Goal: Information Seeking & Learning: Check status

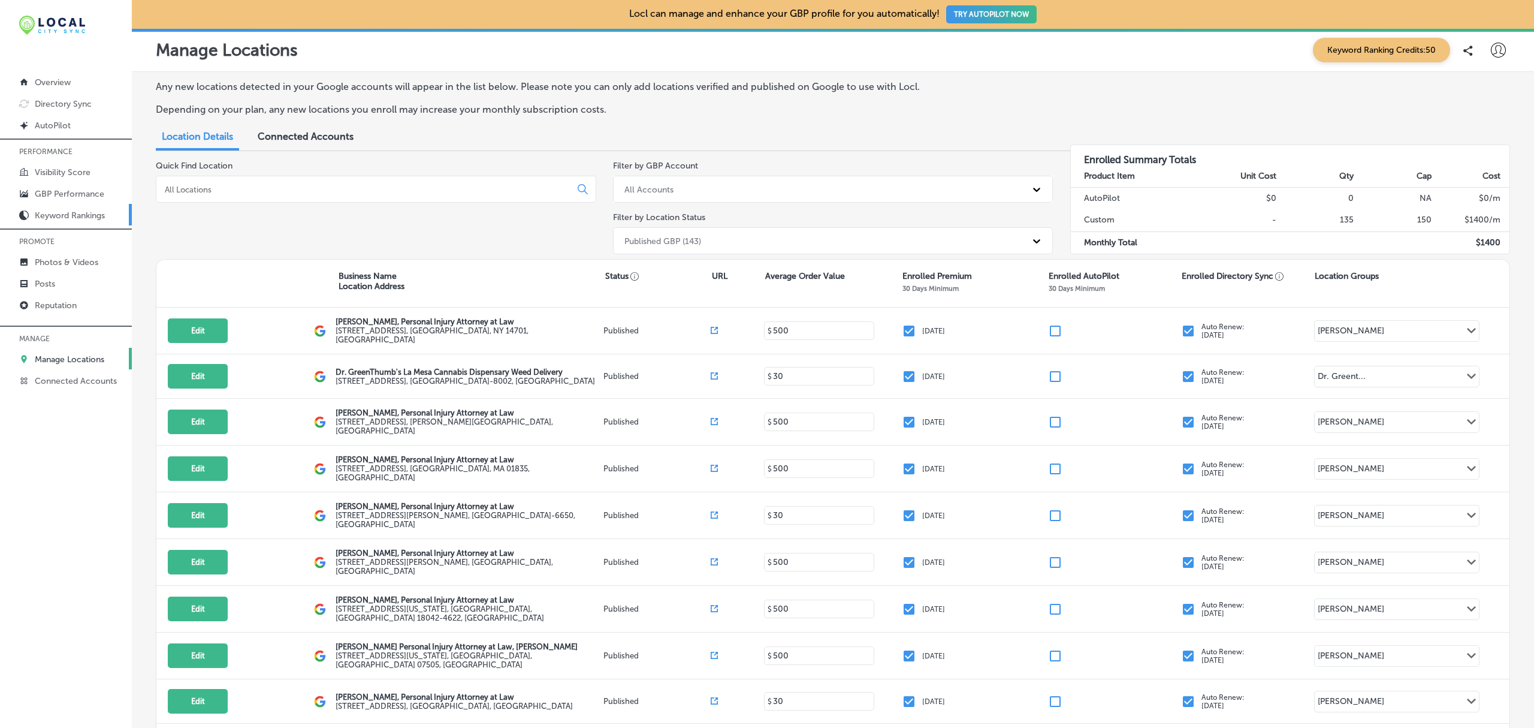
click at [80, 212] on p "Keyword Rankings" at bounding box center [70, 215] width 70 height 10
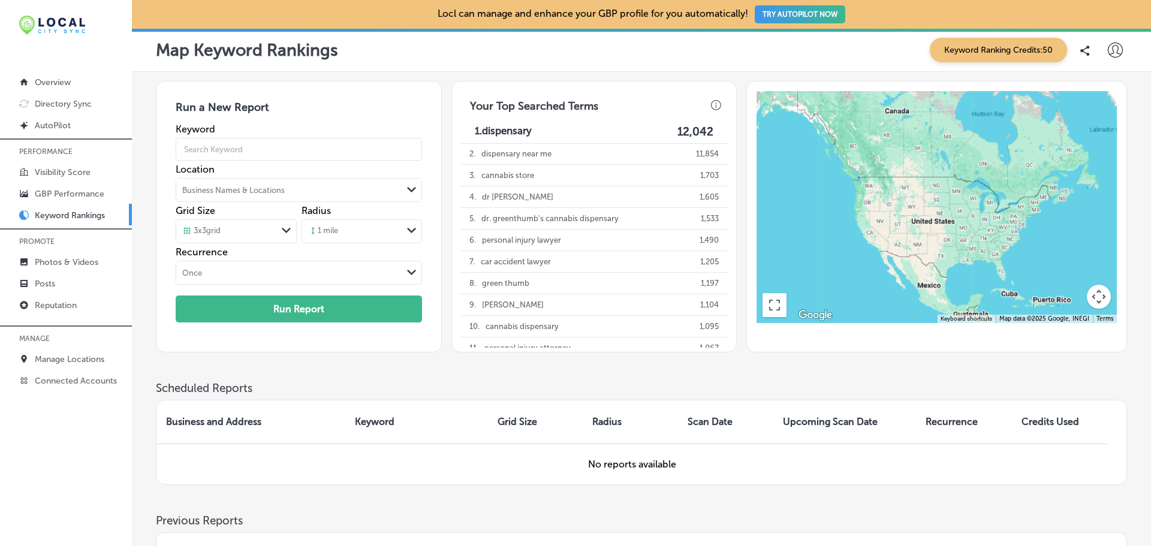
drag, startPoint x: 1530, startPoint y: 28, endPoint x: 753, endPoint y: 364, distance: 846.7
click at [753, 364] on div "Run a New Report Keyword Location Business Names & Locations Path Created with …" at bounding box center [641, 231] width 971 height 300
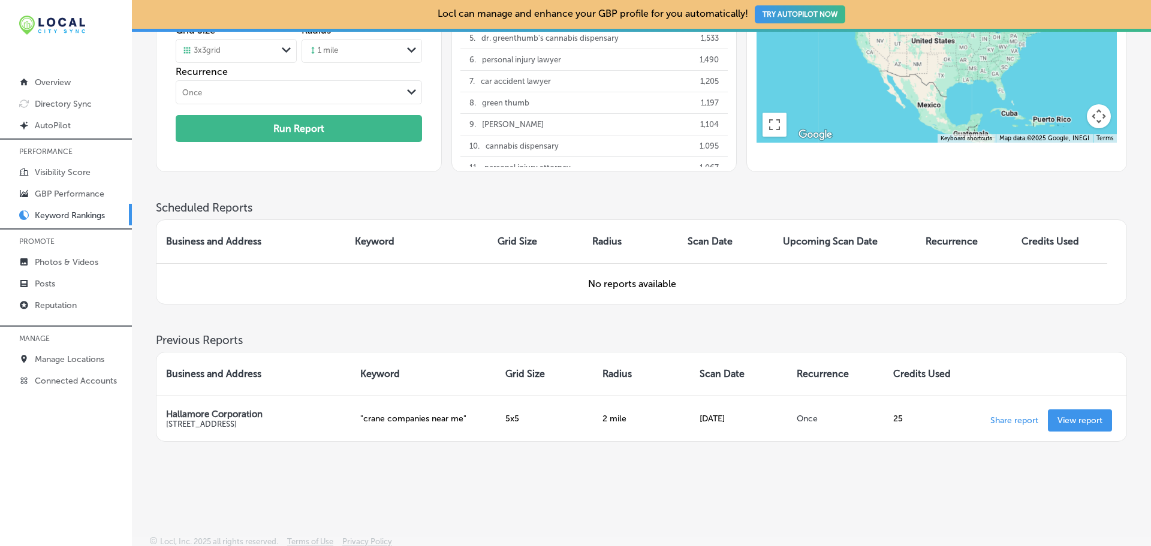
scroll to position [180, 0]
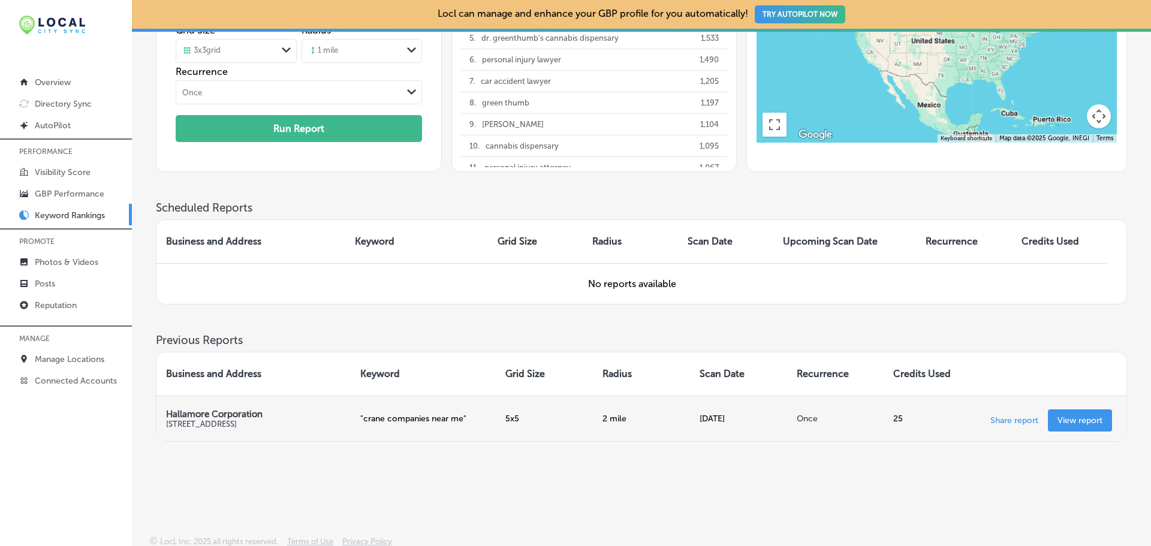
click at [1075, 421] on p "View report" at bounding box center [1079, 420] width 45 height 10
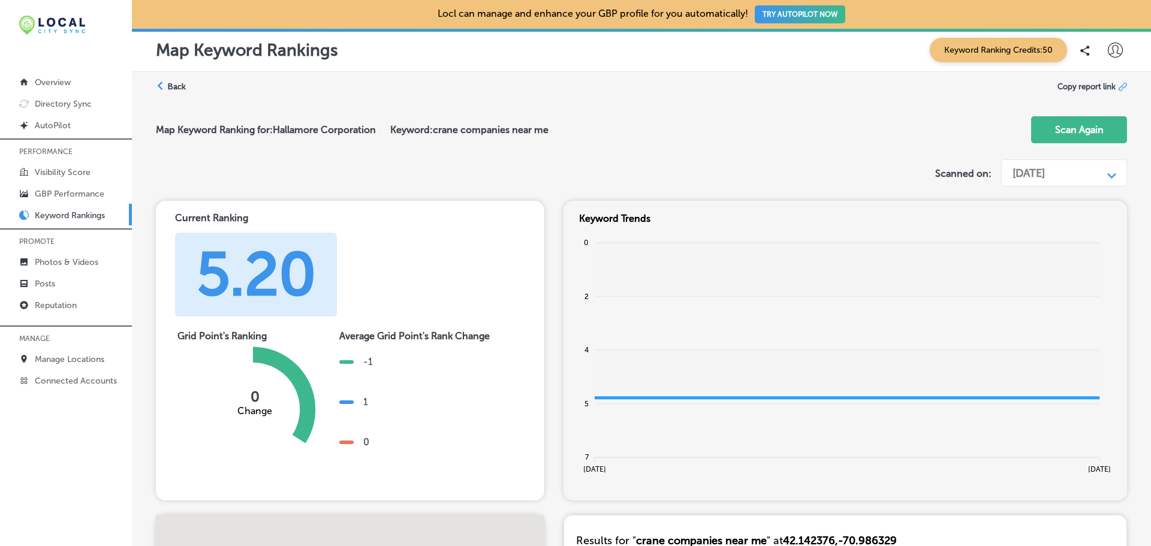
click at [1045, 168] on div "Aug 21, 2025" at bounding box center [1028, 173] width 32 height 13
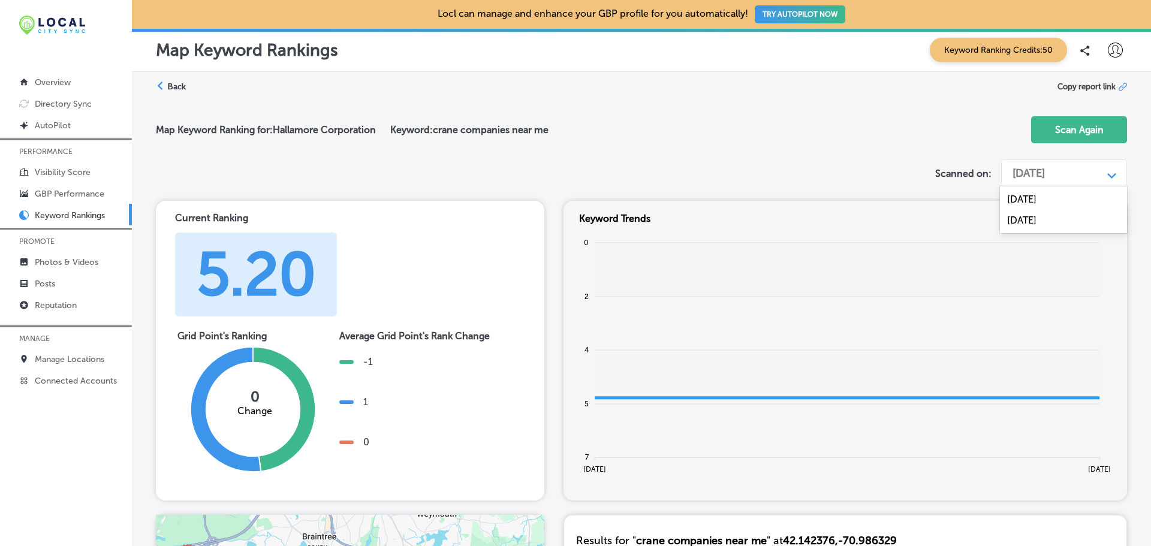
click at [173, 81] on label "Back" at bounding box center [176, 86] width 19 height 11
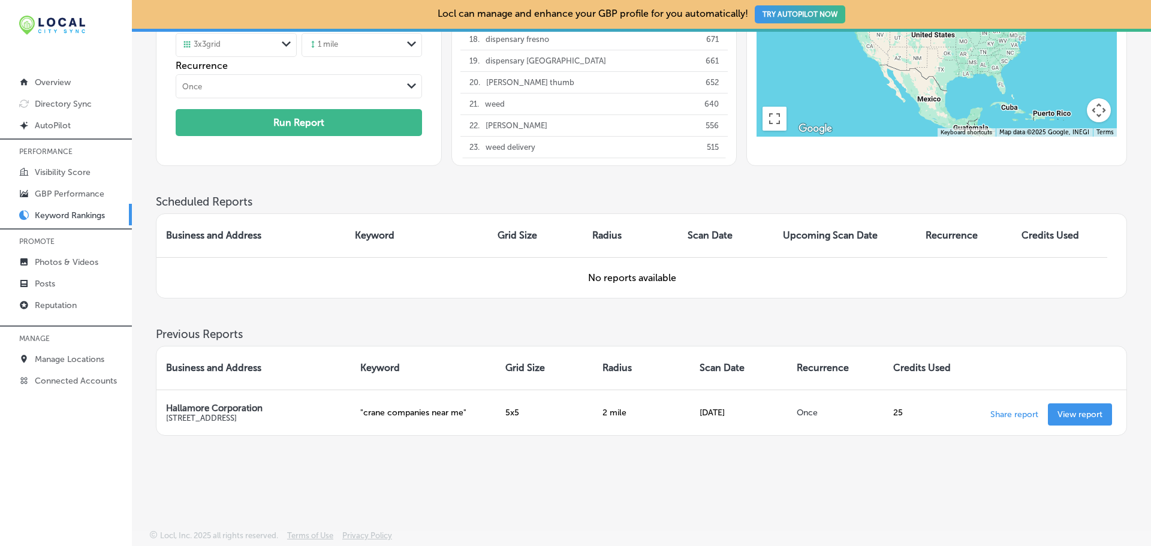
scroll to position [186, 0]
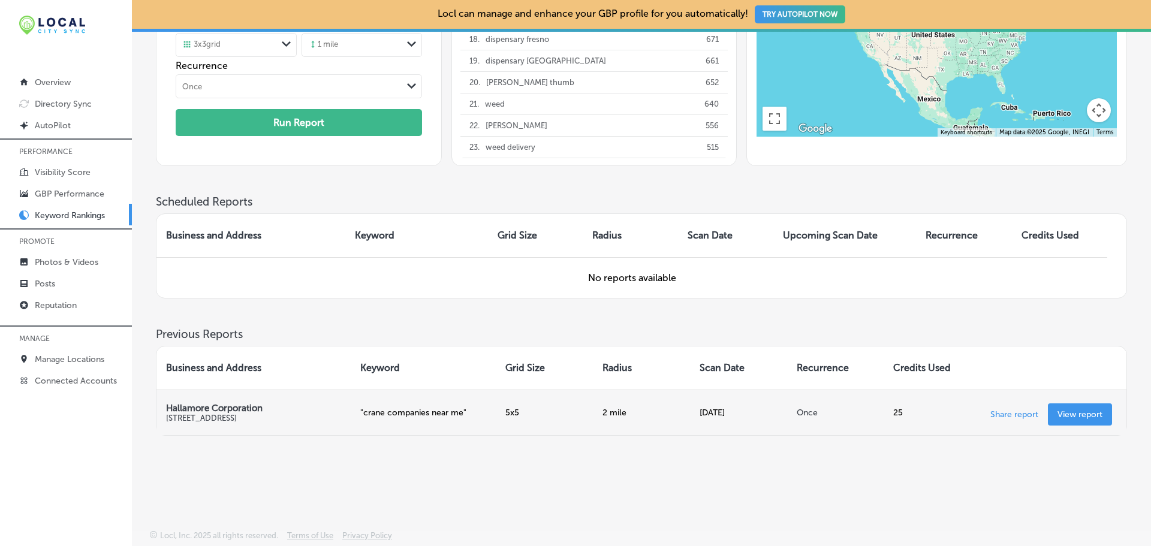
click at [1078, 409] on p "View report" at bounding box center [1079, 414] width 45 height 10
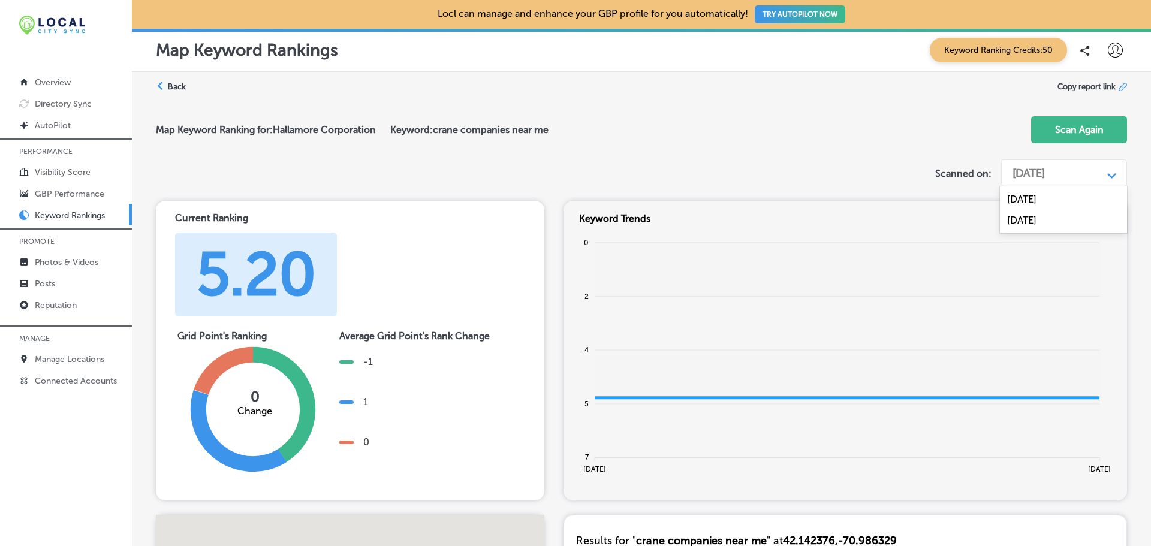
click at [1039, 168] on div "Aug 21, 2025" at bounding box center [1028, 173] width 32 height 13
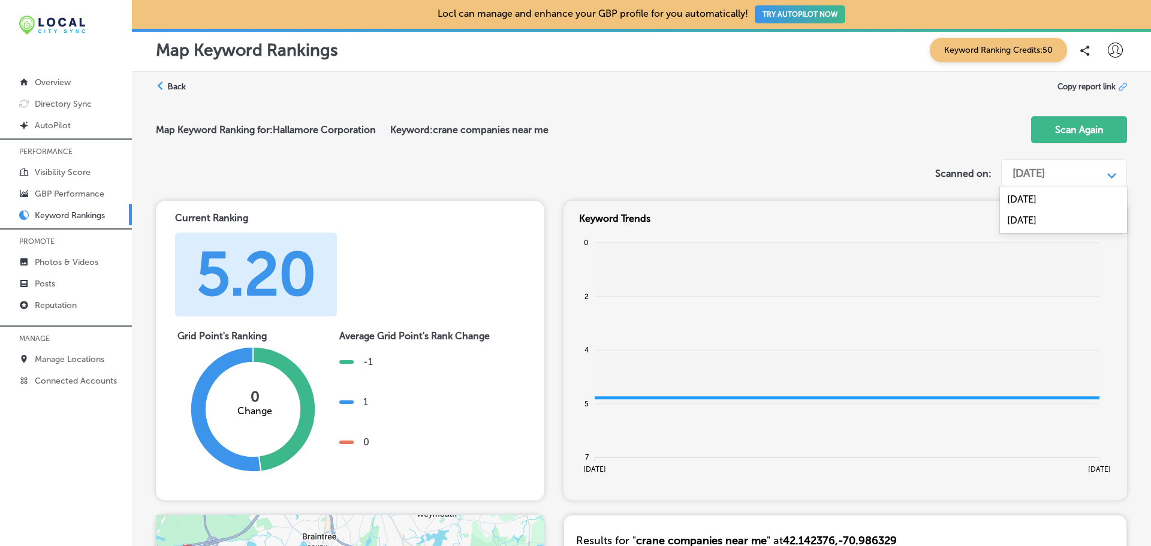
click at [1043, 203] on div "Sep 30, 2024" at bounding box center [1063, 199] width 127 height 21
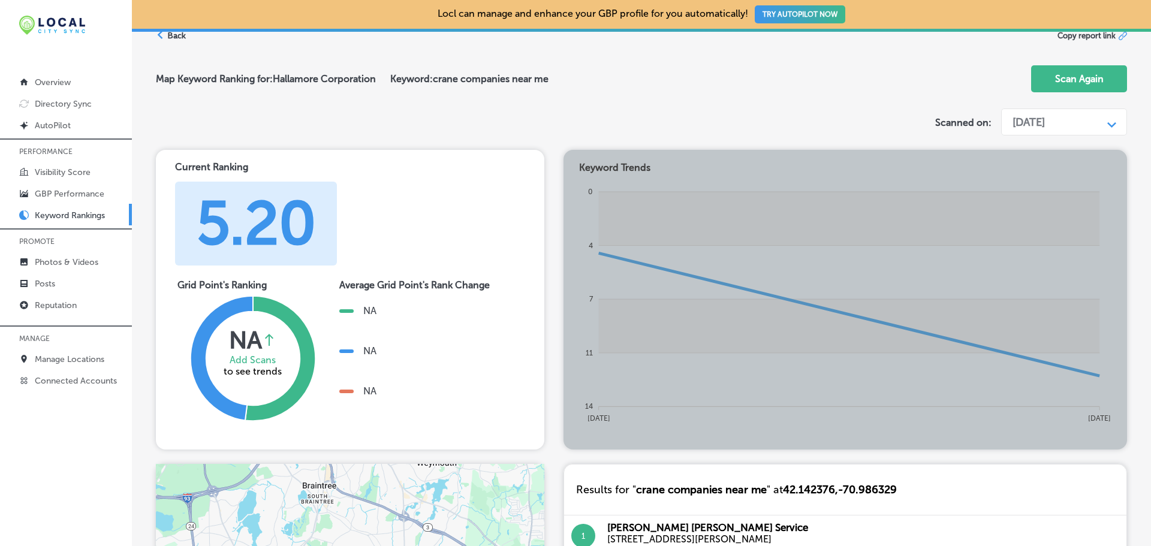
scroll to position [44, 0]
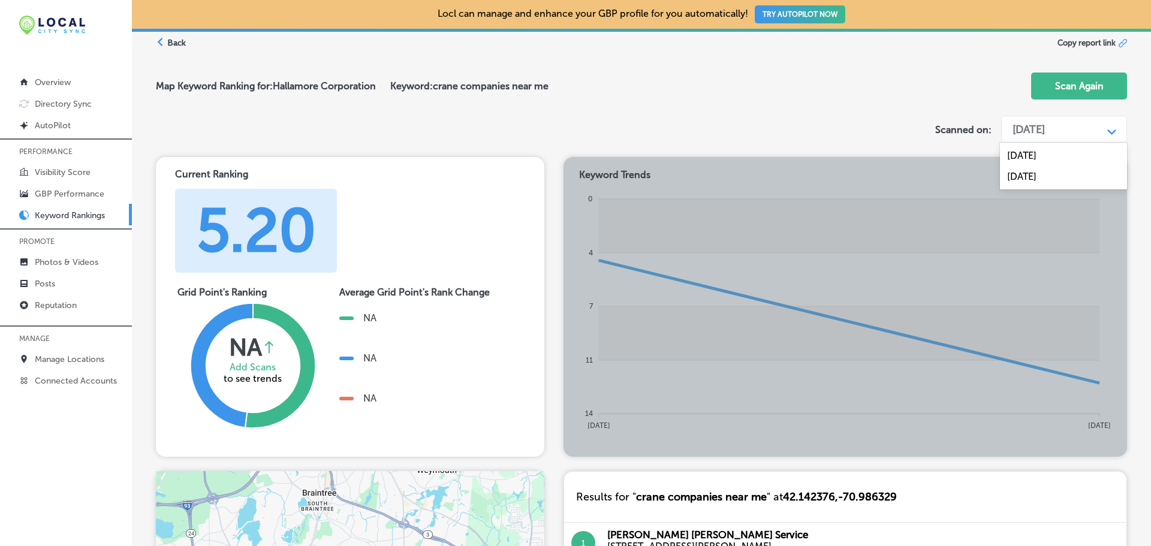
click at [1045, 132] on div "Sep 30, 2024" at bounding box center [1028, 129] width 32 height 13
click at [1063, 176] on div "Aug 21, 2025" at bounding box center [1063, 176] width 127 height 21
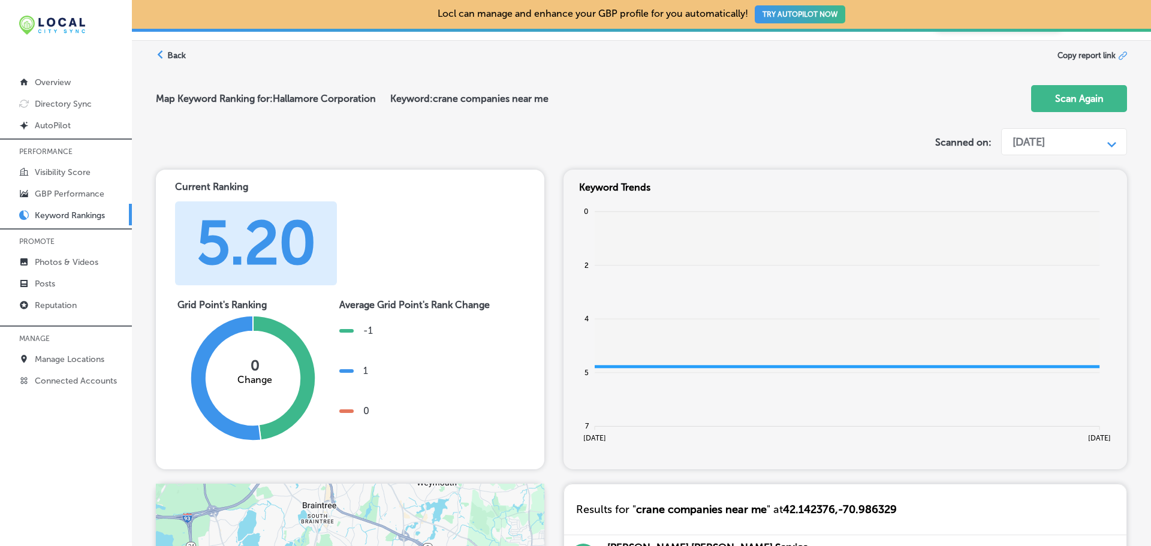
scroll to position [32, 0]
click at [1076, 138] on div "Aug 21, 2025" at bounding box center [1054, 141] width 96 height 23
click at [174, 53] on label "Back" at bounding box center [176, 54] width 19 height 11
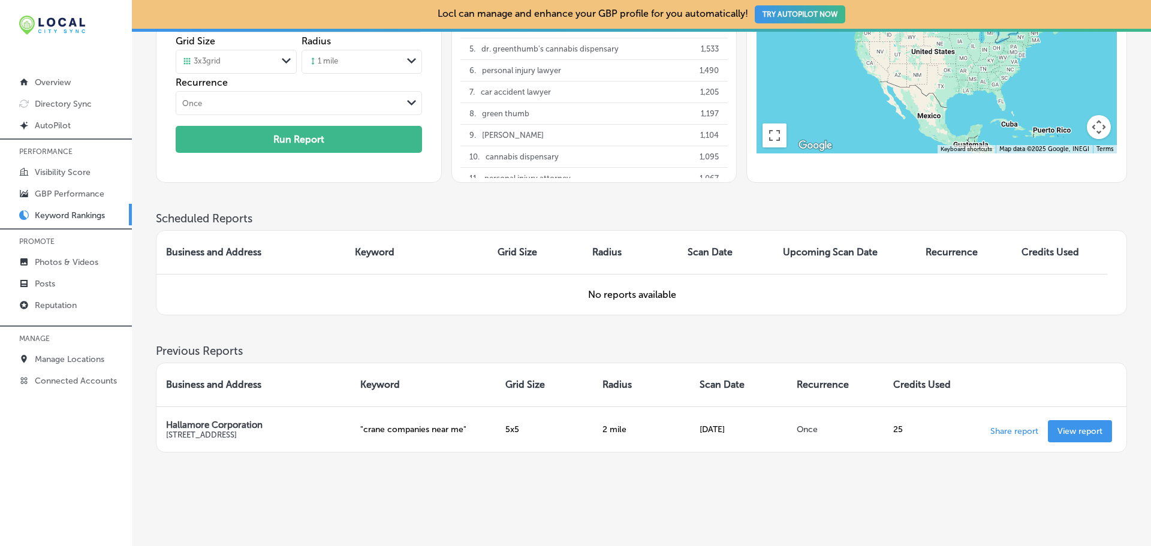
scroll to position [170, 0]
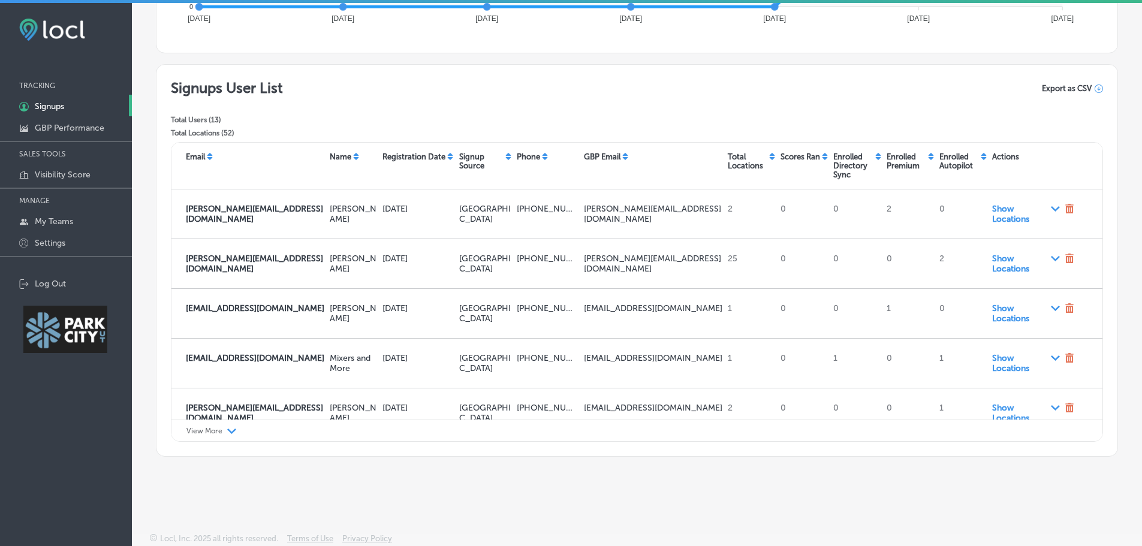
scroll to position [383, 0]
click at [198, 429] on p "View More" at bounding box center [204, 431] width 36 height 8
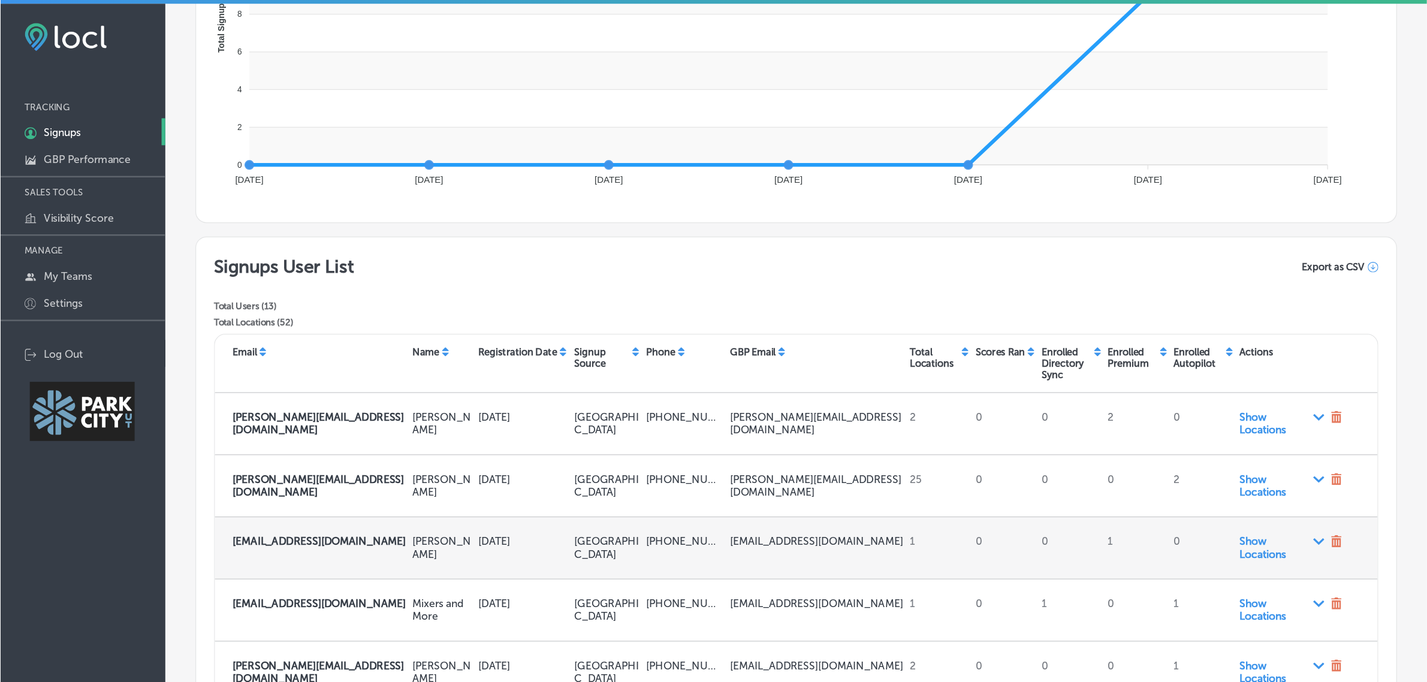
scroll to position [0, 0]
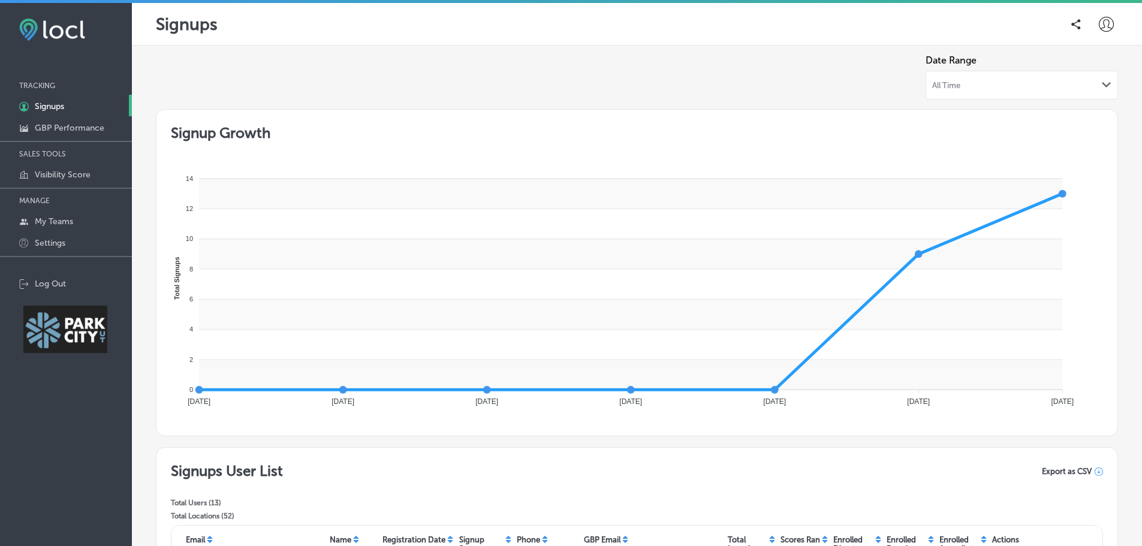
click at [1101, 23] on icon at bounding box center [1106, 24] width 15 height 15
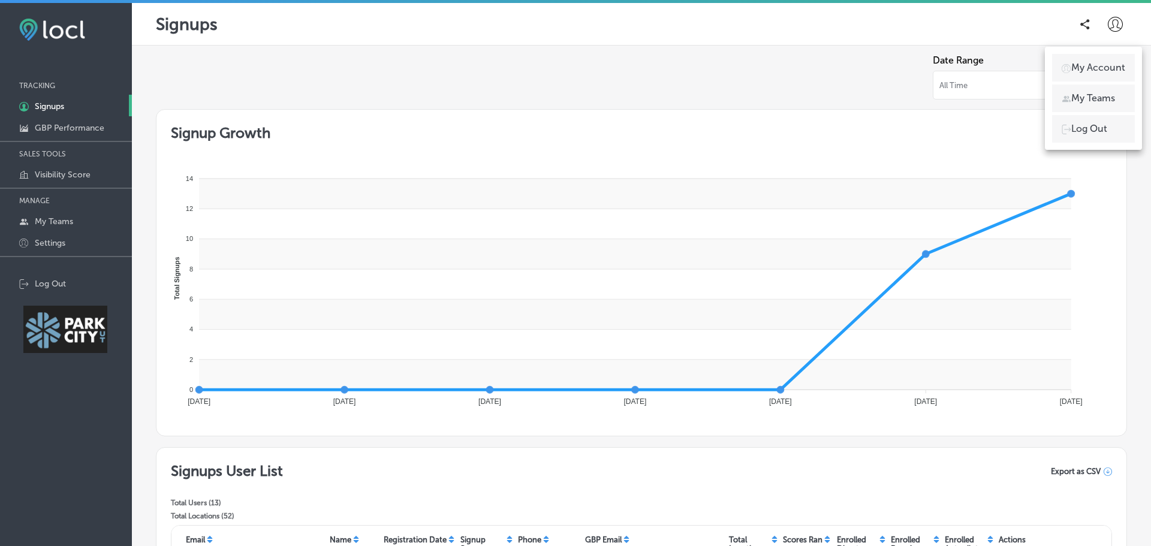
click at [877, 37] on div at bounding box center [575, 273] width 1151 height 546
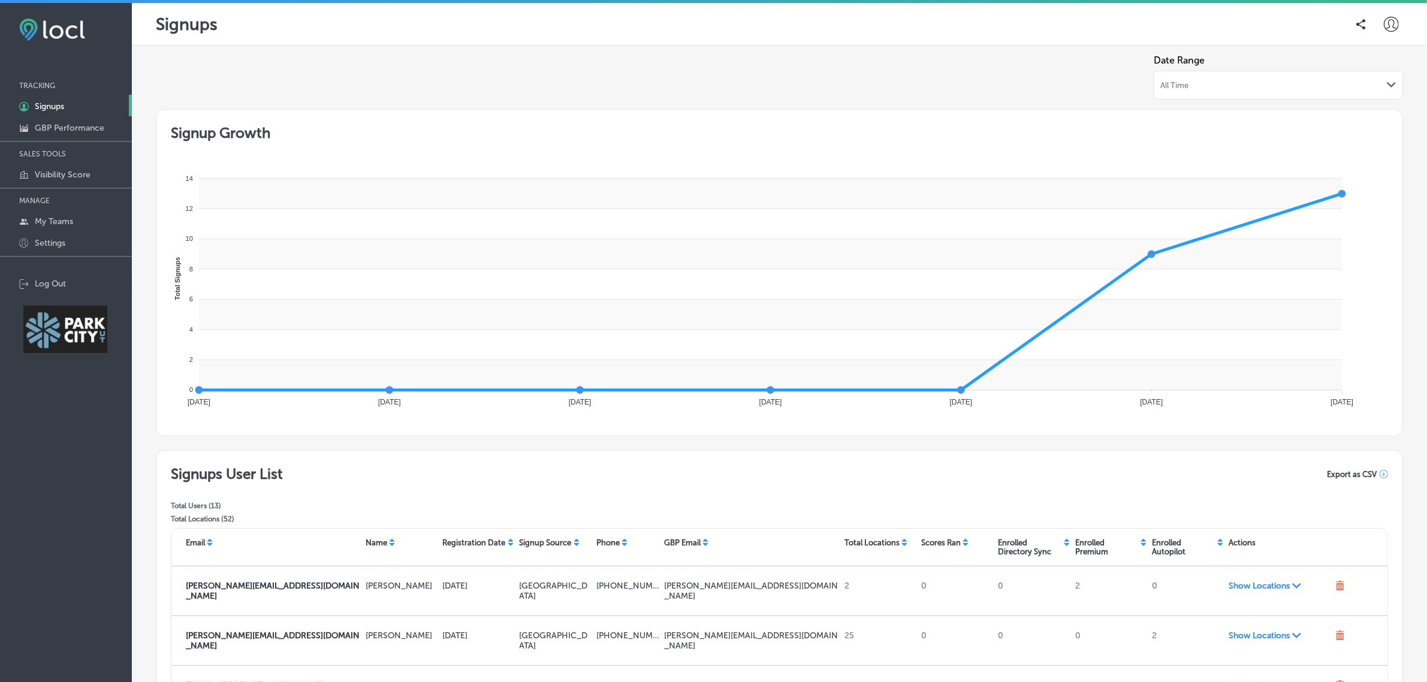
drag, startPoint x: 1123, startPoint y: 0, endPoint x: 1061, endPoint y: 48, distance: 78.2
click at [1061, 48] on div "Select Organization All Date Range All Time Path Created with Sketch. Signup Gr…" at bounding box center [779, 659] width 1295 height 1227
click at [86, 126] on p "GBP Performance" at bounding box center [70, 128] width 70 height 10
